Goal: Check status

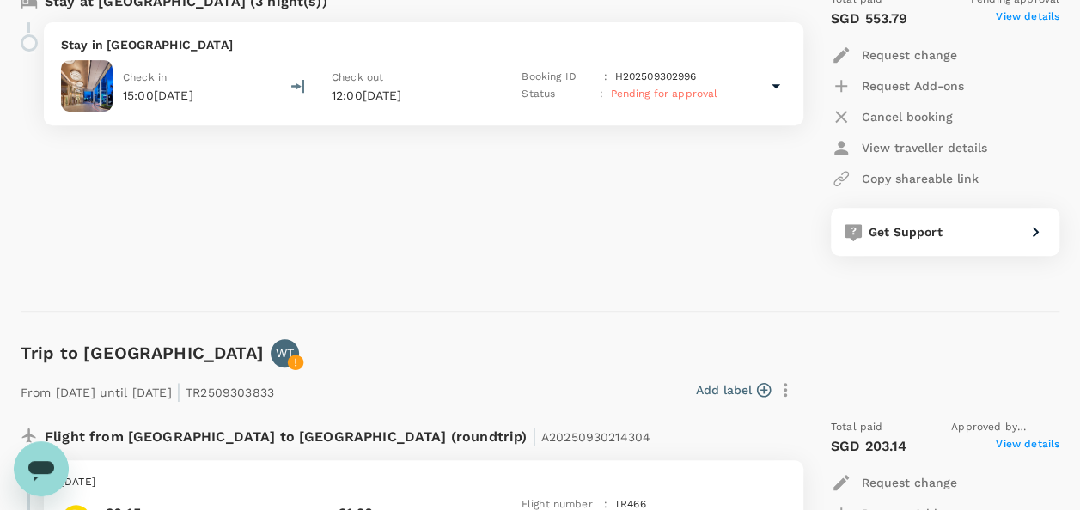
scroll to position [258, 0]
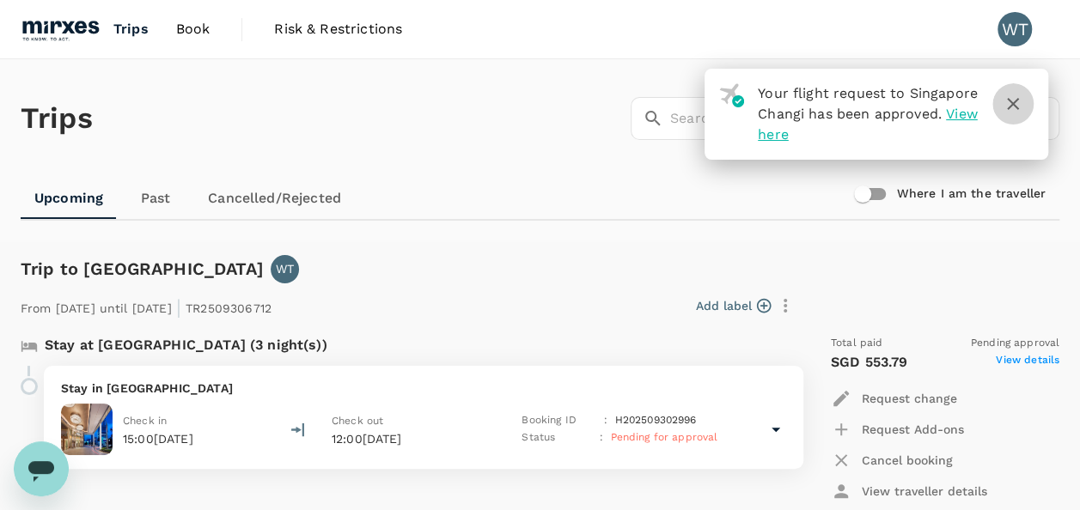
click at [1015, 107] on icon "button" at bounding box center [1012, 104] width 21 height 21
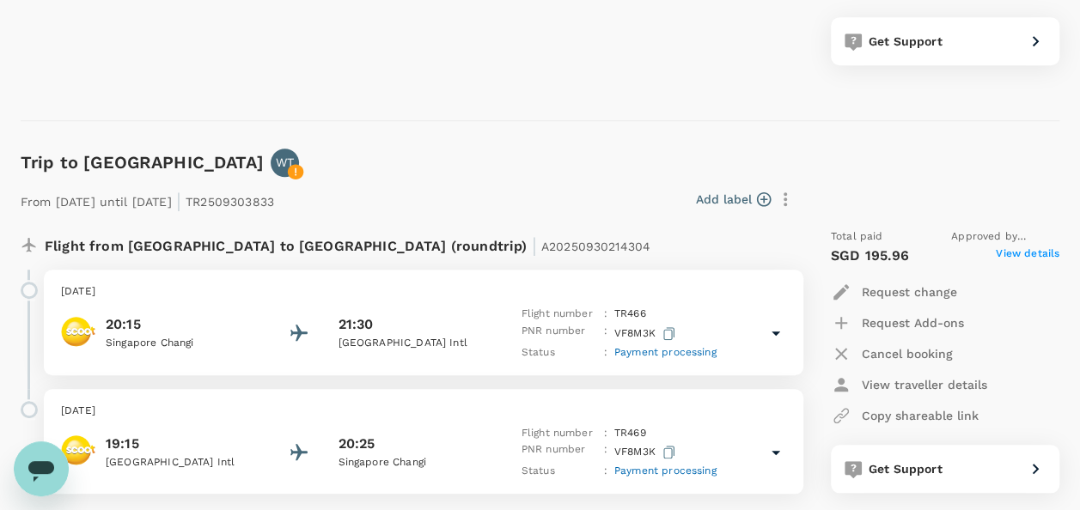
scroll to position [687, 0]
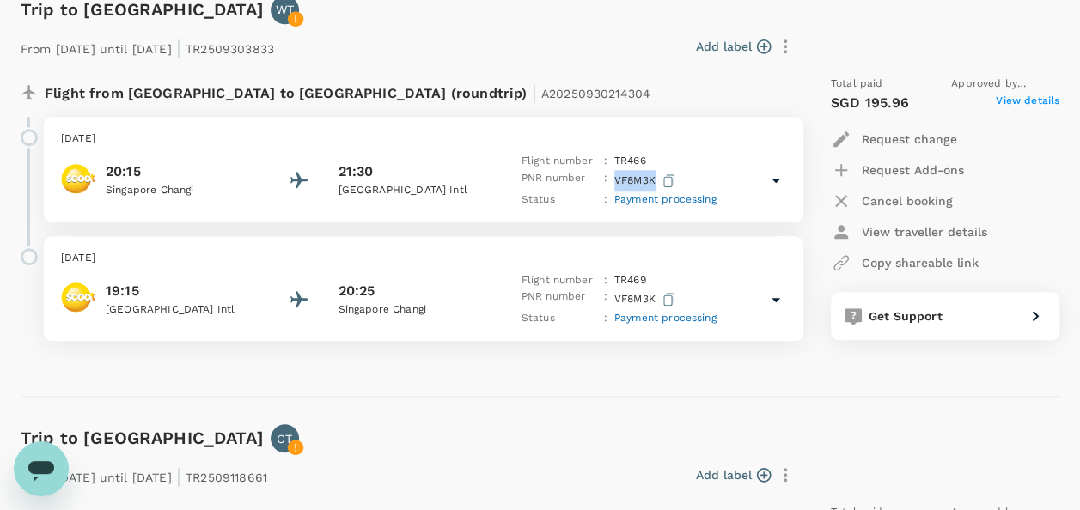
drag, startPoint x: 653, startPoint y: 176, endPoint x: 614, endPoint y: 182, distance: 39.1
click at [614, 182] on p "VF8M3K" at bounding box center [646, 180] width 64 height 21
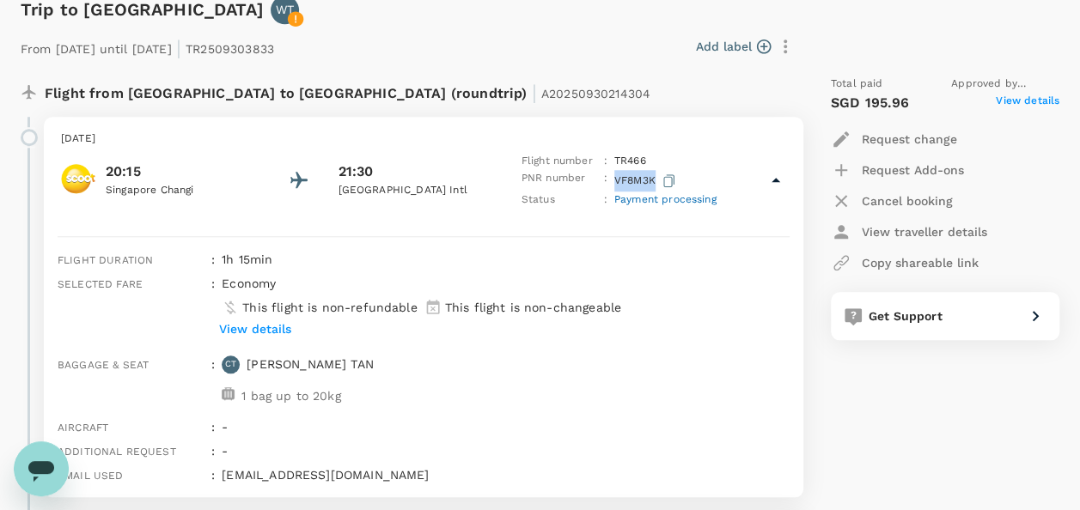
copy p "VF8M3K"
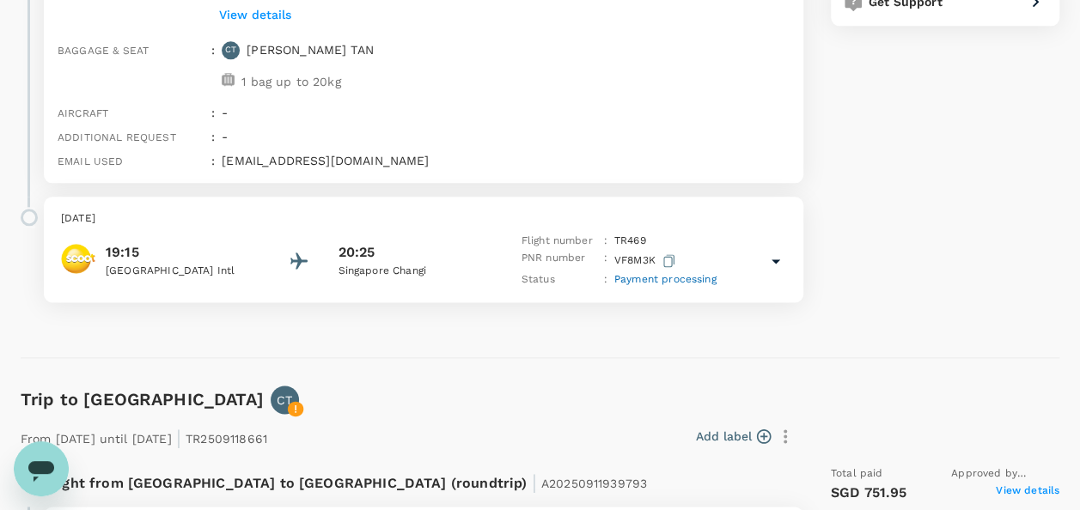
scroll to position [1031, 0]
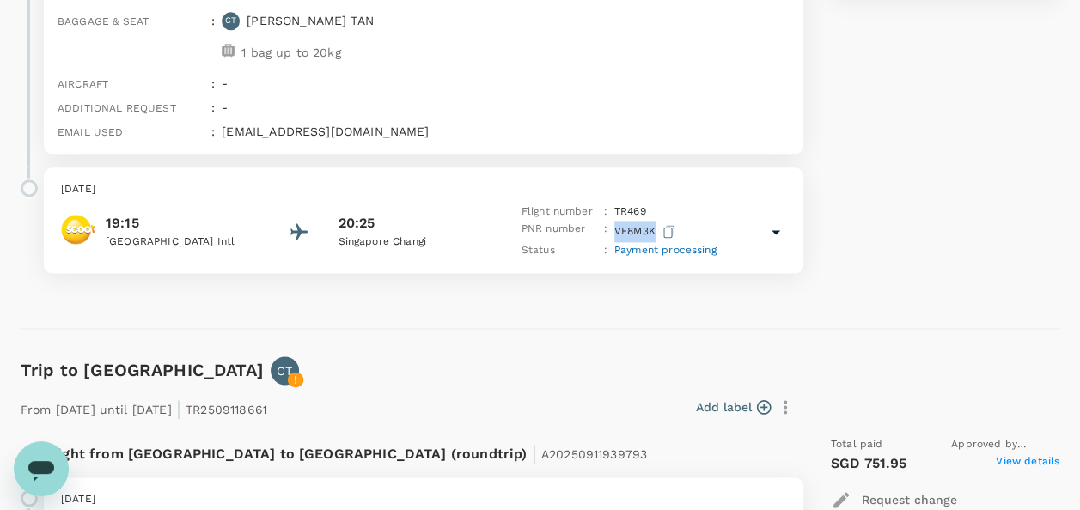
drag, startPoint x: 651, startPoint y: 227, endPoint x: 614, endPoint y: 233, distance: 37.4
click at [614, 233] on p "VF8M3K" at bounding box center [646, 231] width 64 height 21
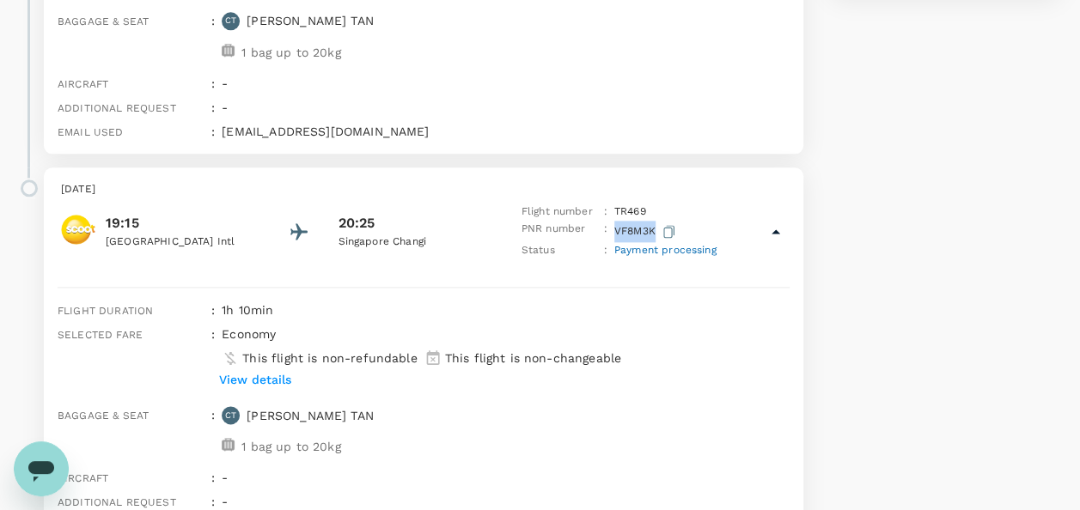
copy p "VF8M3K"
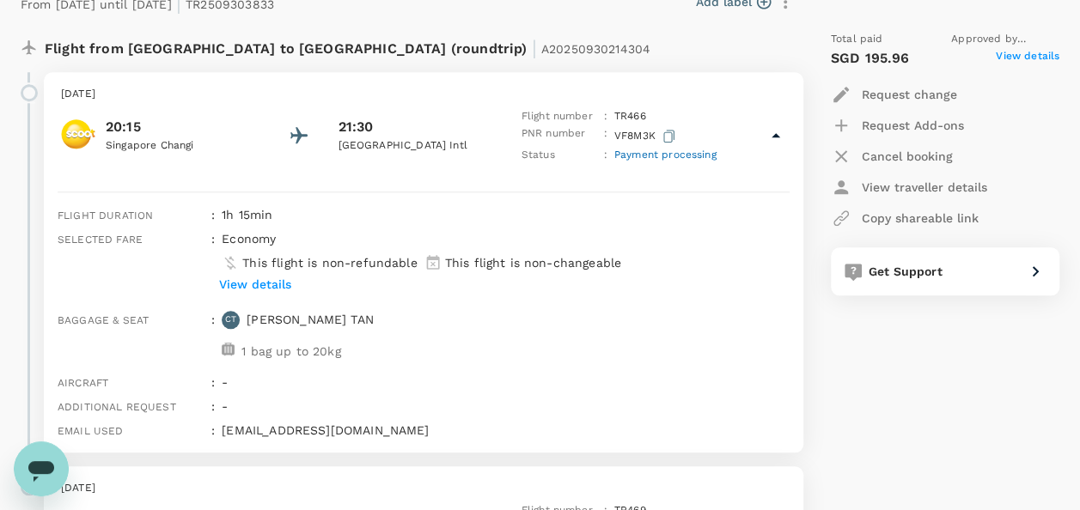
scroll to position [859, 0]
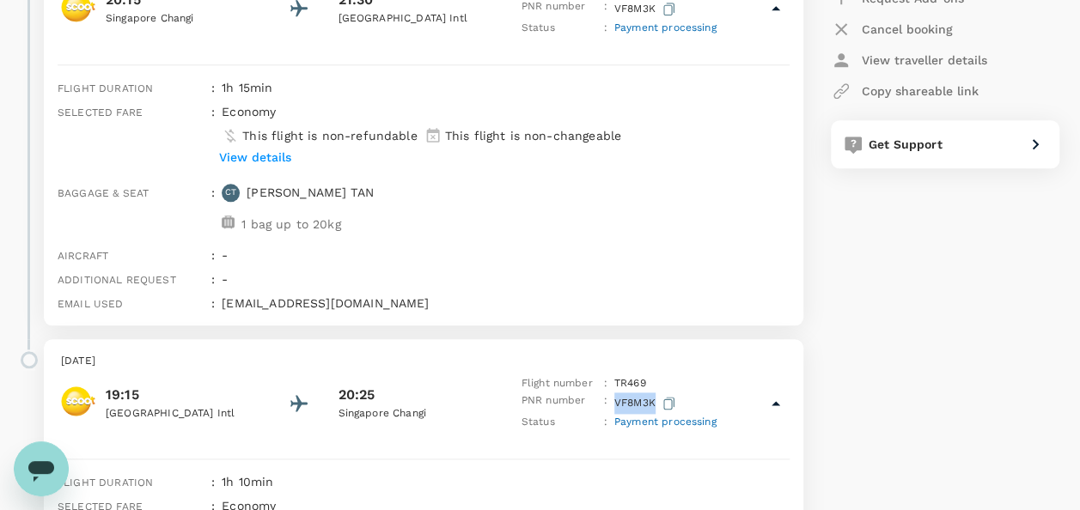
drag, startPoint x: 221, startPoint y: 301, endPoint x: 672, endPoint y: 312, distance: 451.0
click at [459, 301] on div "[EMAIL_ADDRESS][DOMAIN_NAME]" at bounding box center [502, 300] width 574 height 24
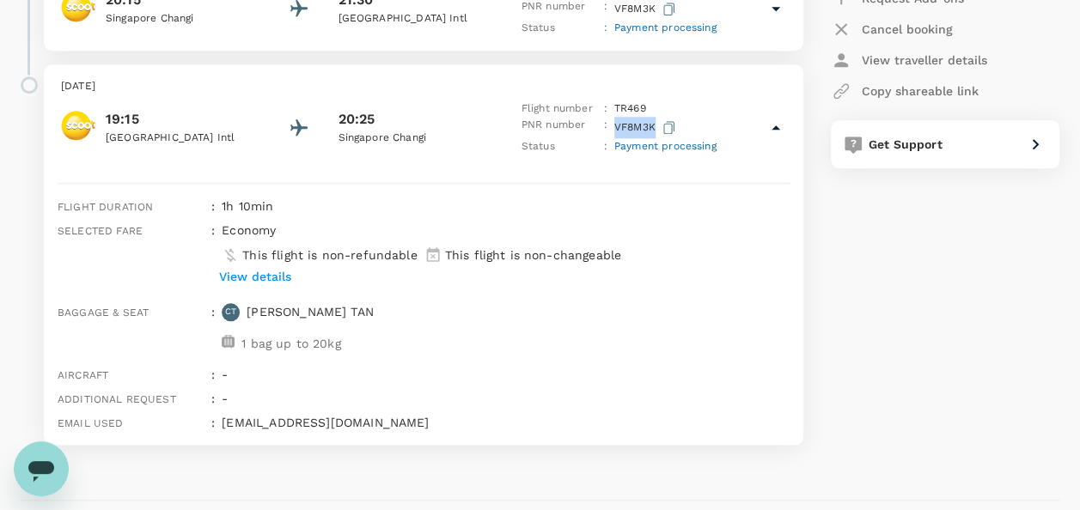
scroll to position [258, 0]
